Goal: Check status: Check status

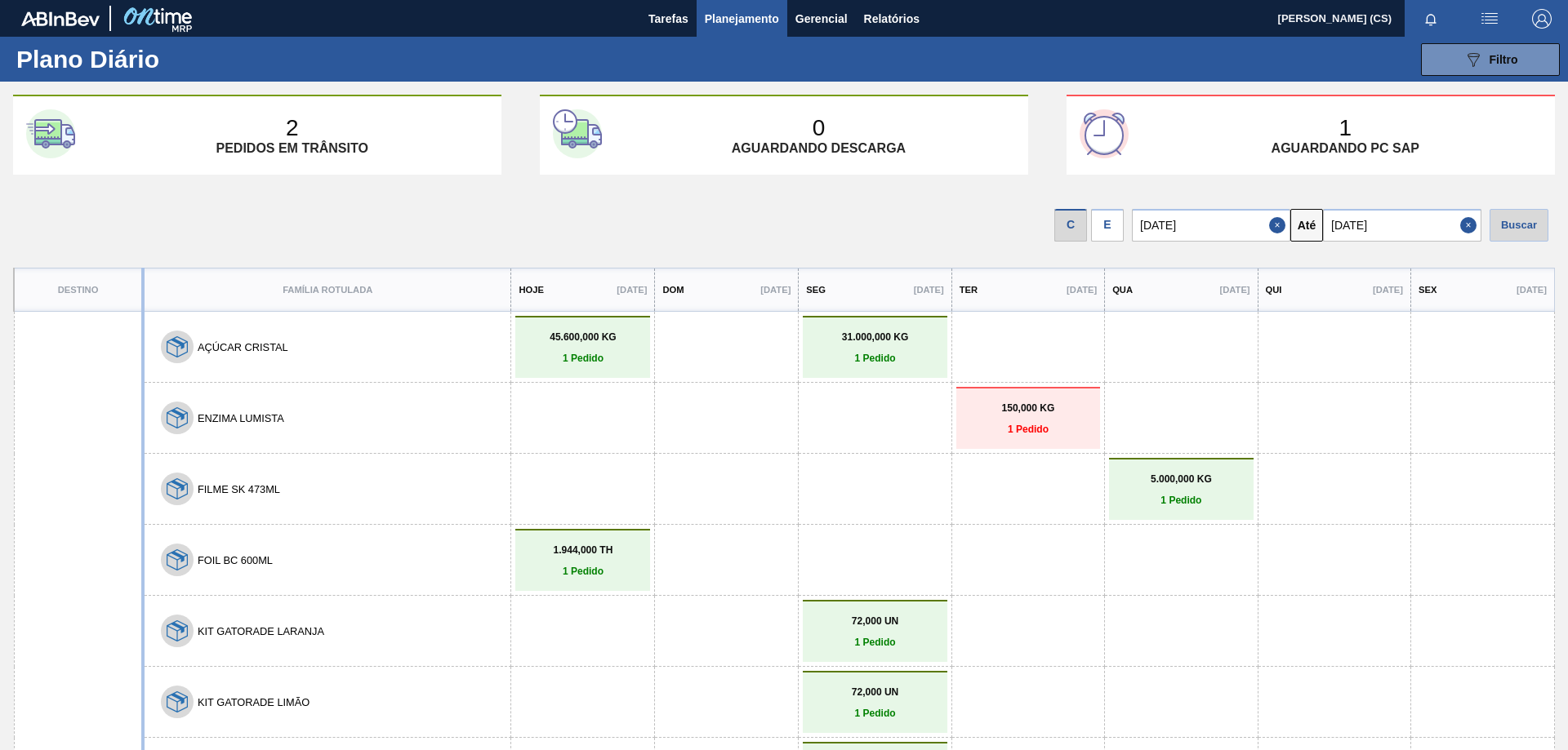
click at [1120, 221] on div "E" at bounding box center [1107, 225] width 33 height 33
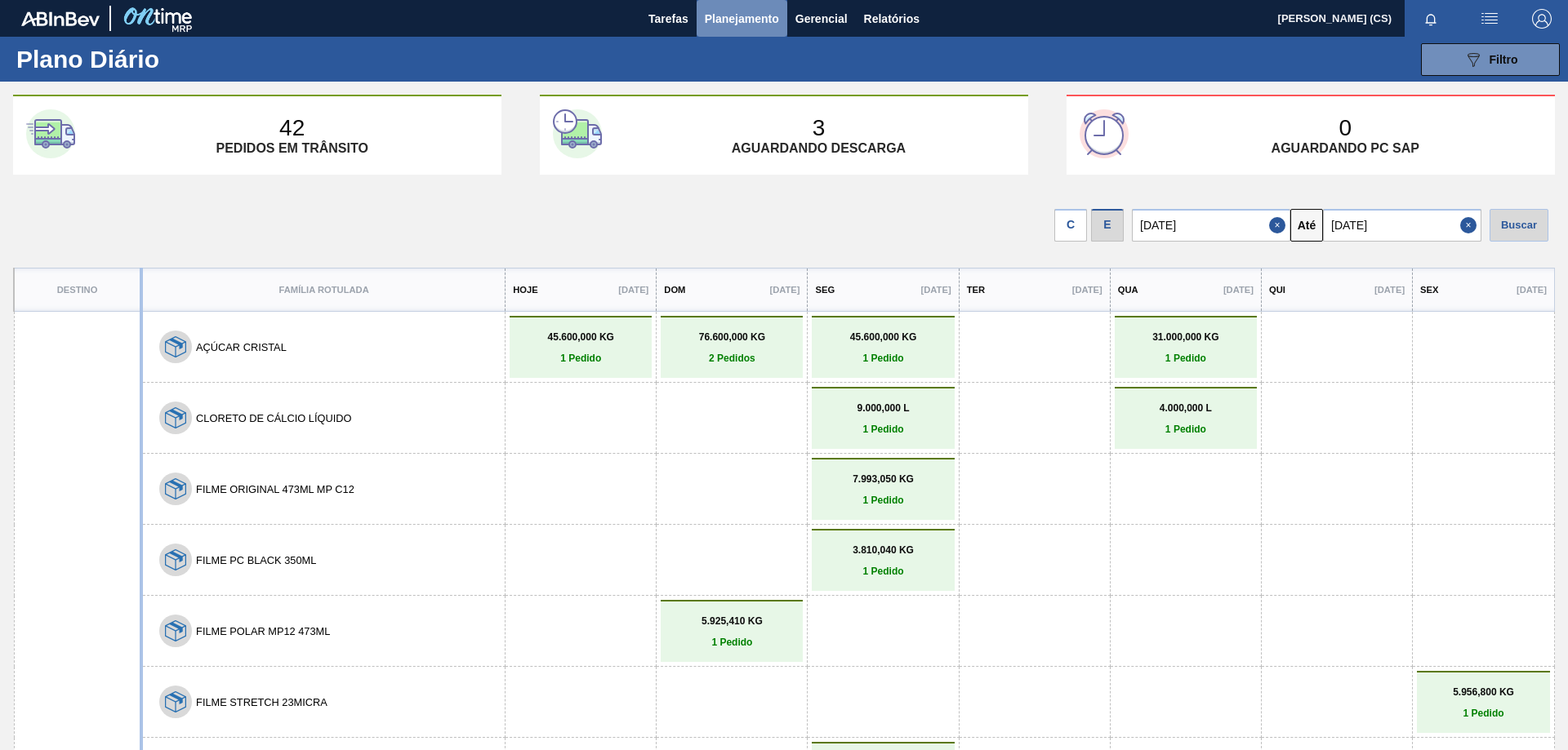
click at [730, 5] on button "Planejamento" at bounding box center [742, 18] width 91 height 37
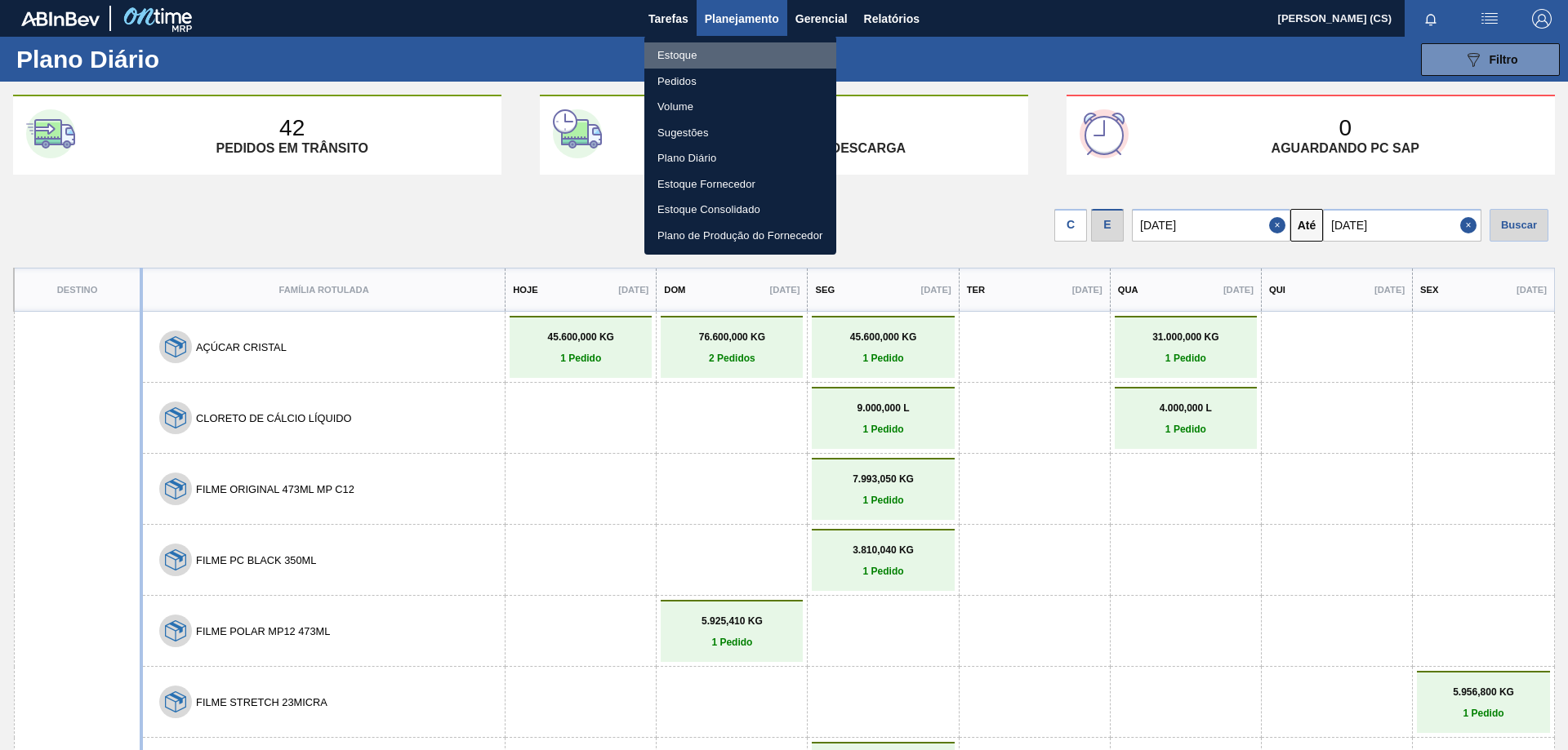
click at [673, 64] on li "Estoque" at bounding box center [740, 55] width 192 height 26
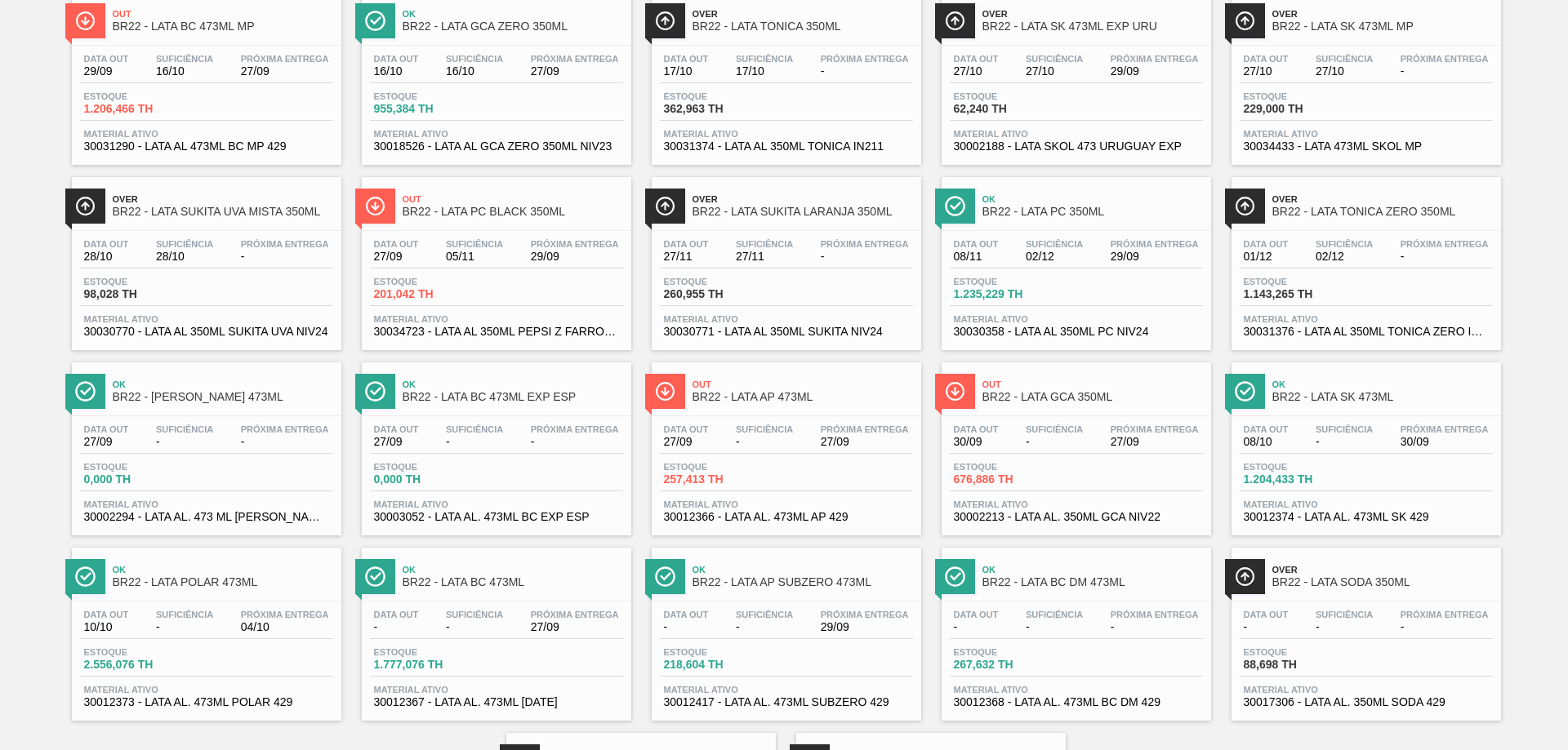
scroll to position [245, 0]
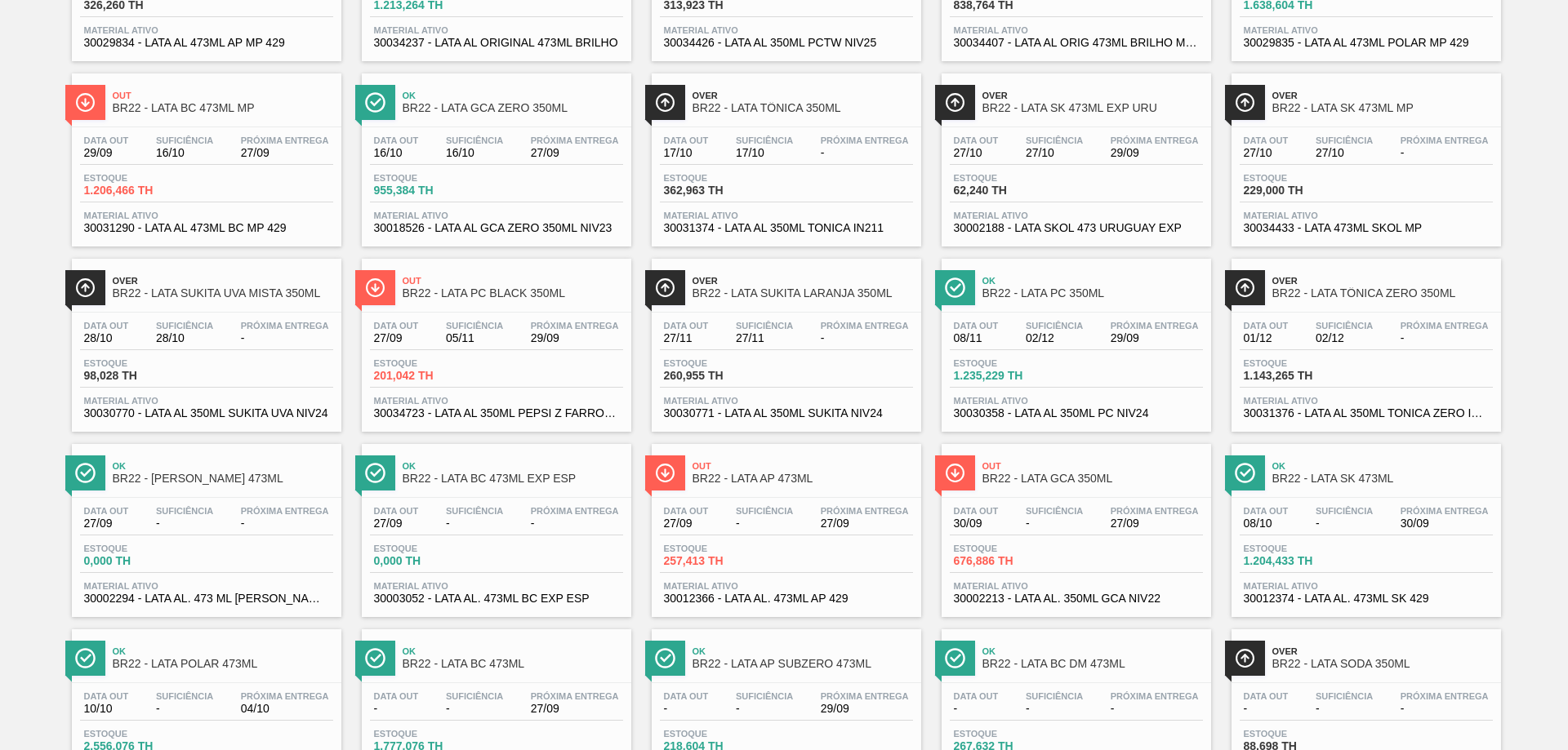
click at [545, 746] on div "Estoque 1.777,076 TH" at bounding box center [497, 743] width 253 height 30
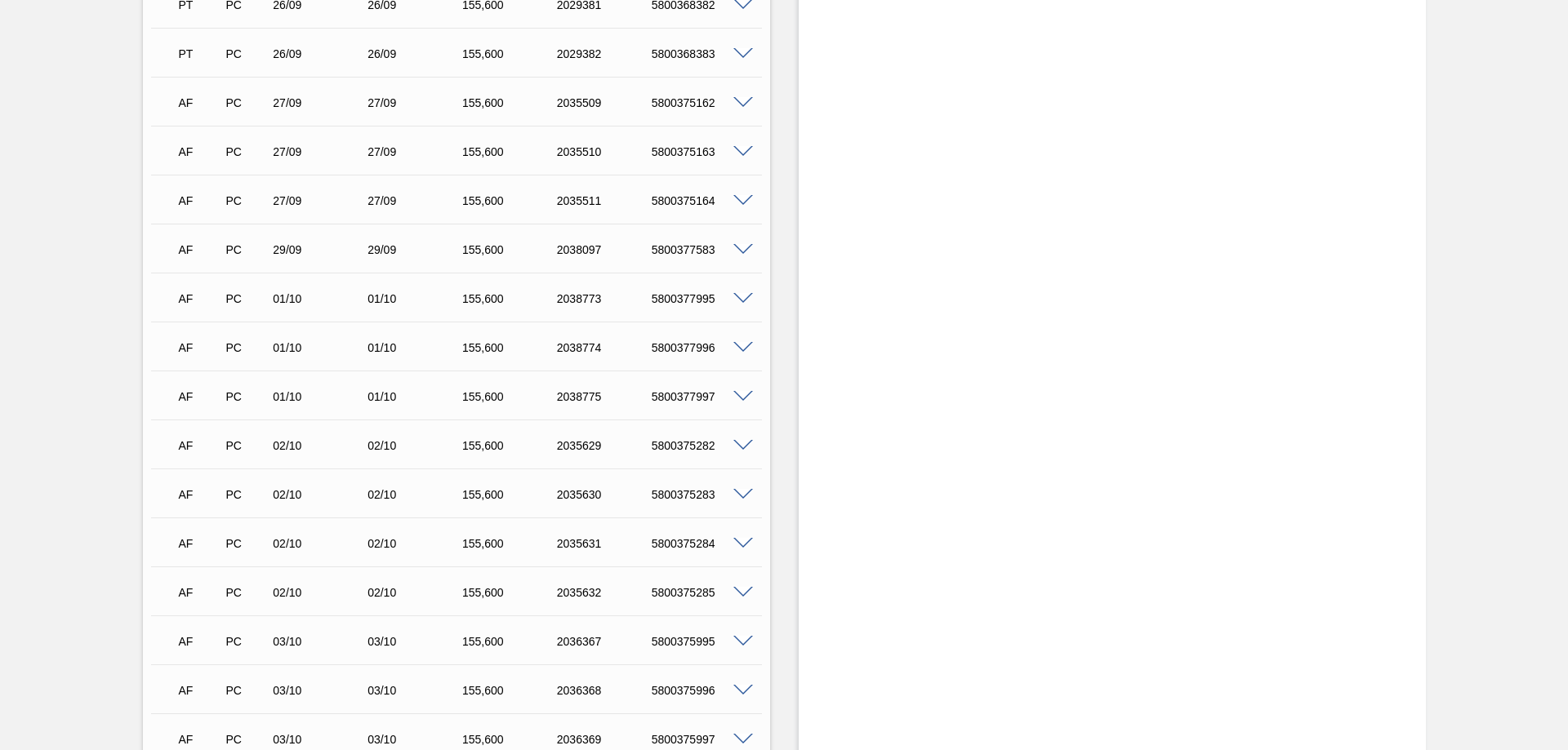
scroll to position [571, 0]
